Goal: Task Accomplishment & Management: Manage account settings

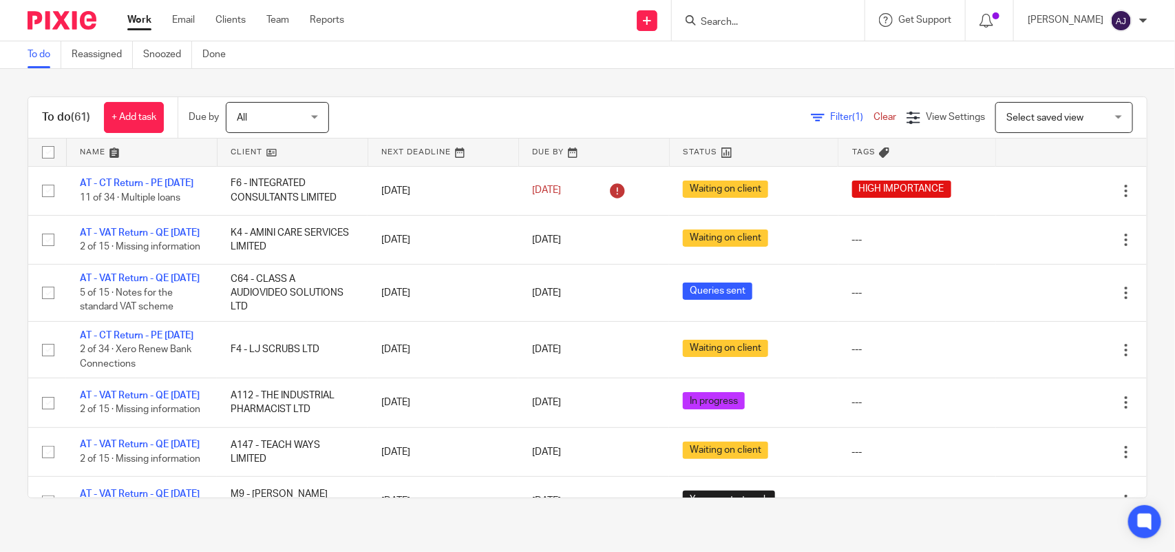
scroll to position [689, 0]
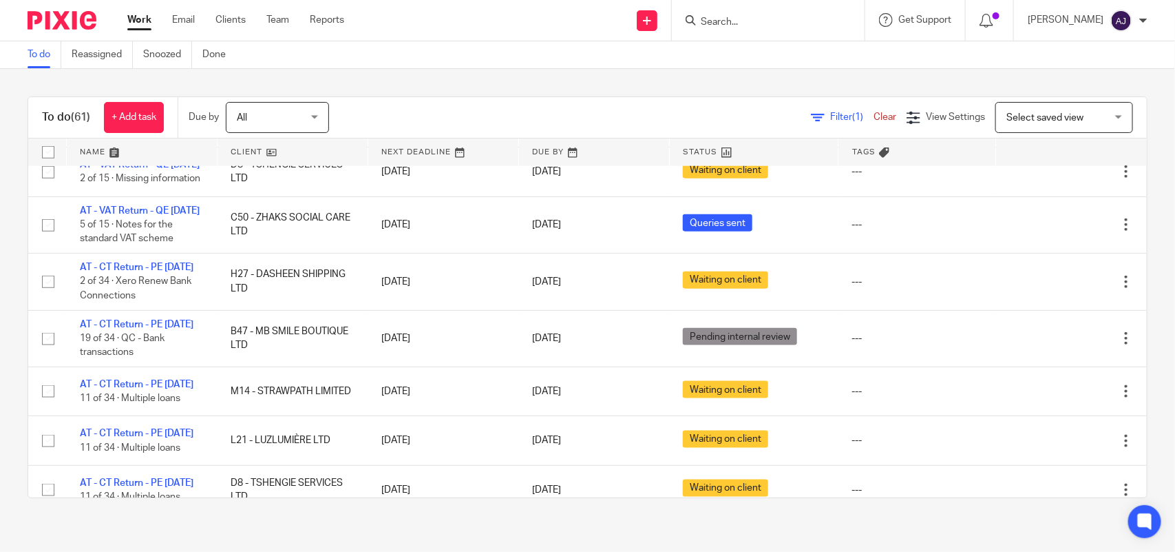
click at [738, 22] on input "Search" at bounding box center [762, 23] width 124 height 12
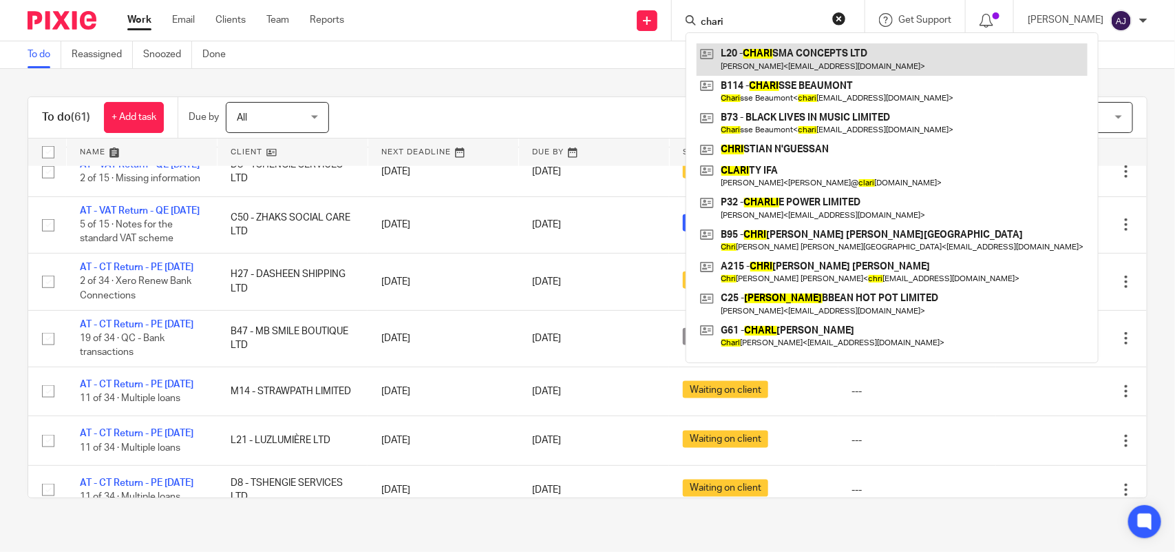
type input "chari"
click at [819, 59] on link at bounding box center [892, 59] width 391 height 32
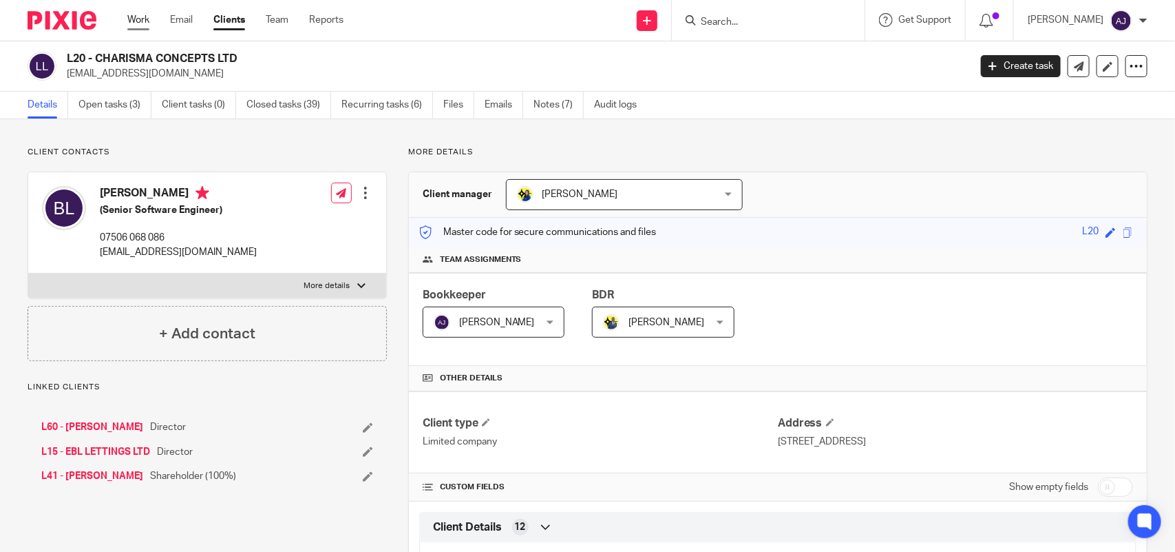
click at [138, 22] on link "Work" at bounding box center [138, 20] width 22 height 14
click at [140, 112] on link "Open tasks (3)" at bounding box center [115, 105] width 73 height 27
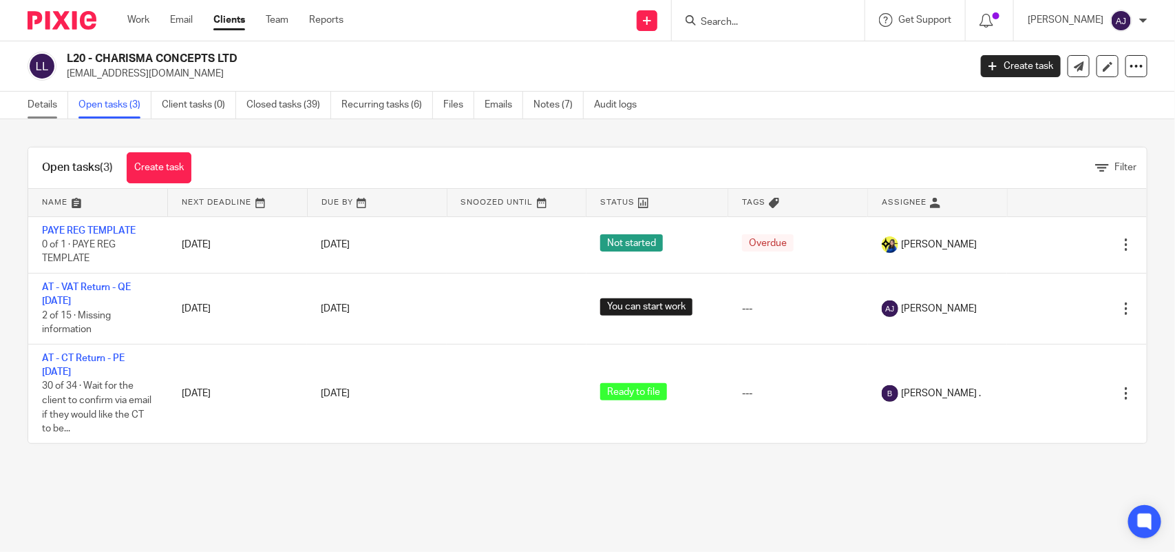
click at [32, 105] on link "Details" at bounding box center [48, 105] width 41 height 27
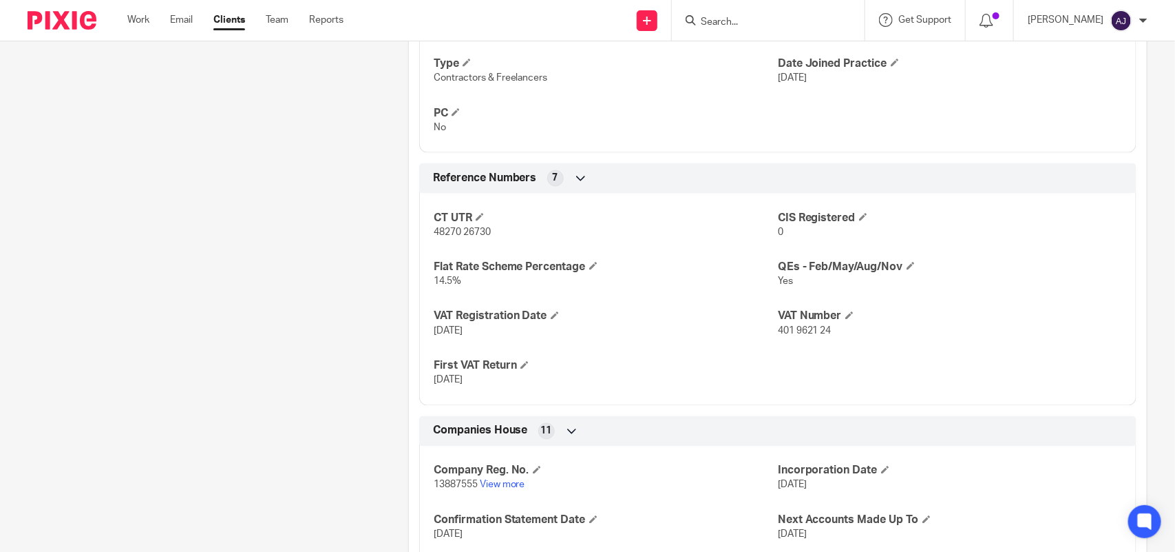
scroll to position [897, 0]
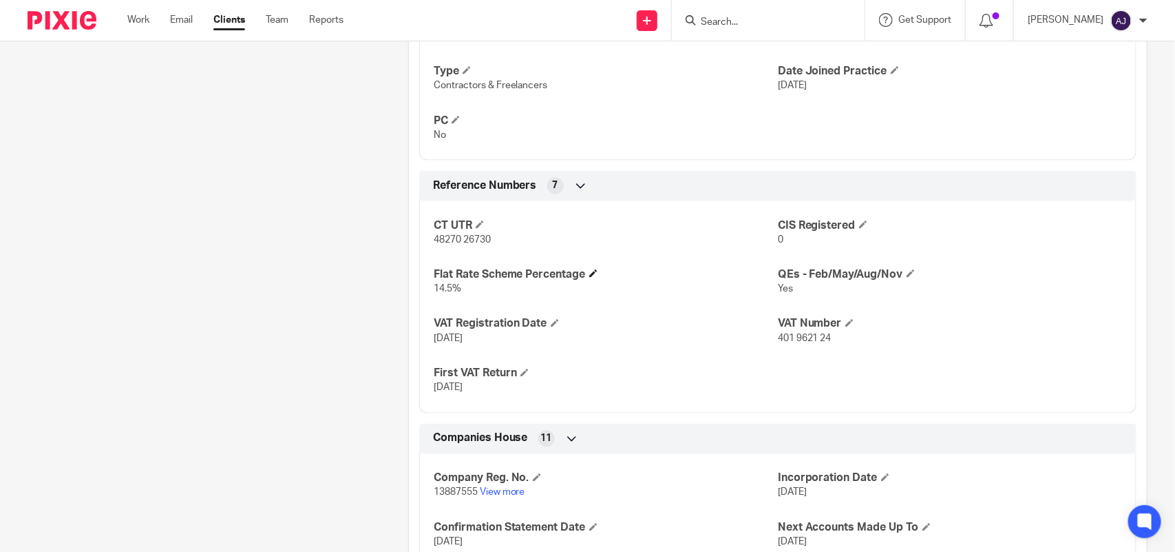
click at [514, 276] on h4 "Flat Rate Scheme Percentage" at bounding box center [606, 274] width 344 height 14
click at [512, 277] on h4 "Flat Rate Scheme Percentage" at bounding box center [606, 274] width 344 height 14
